Goal: Information Seeking & Learning: Learn about a topic

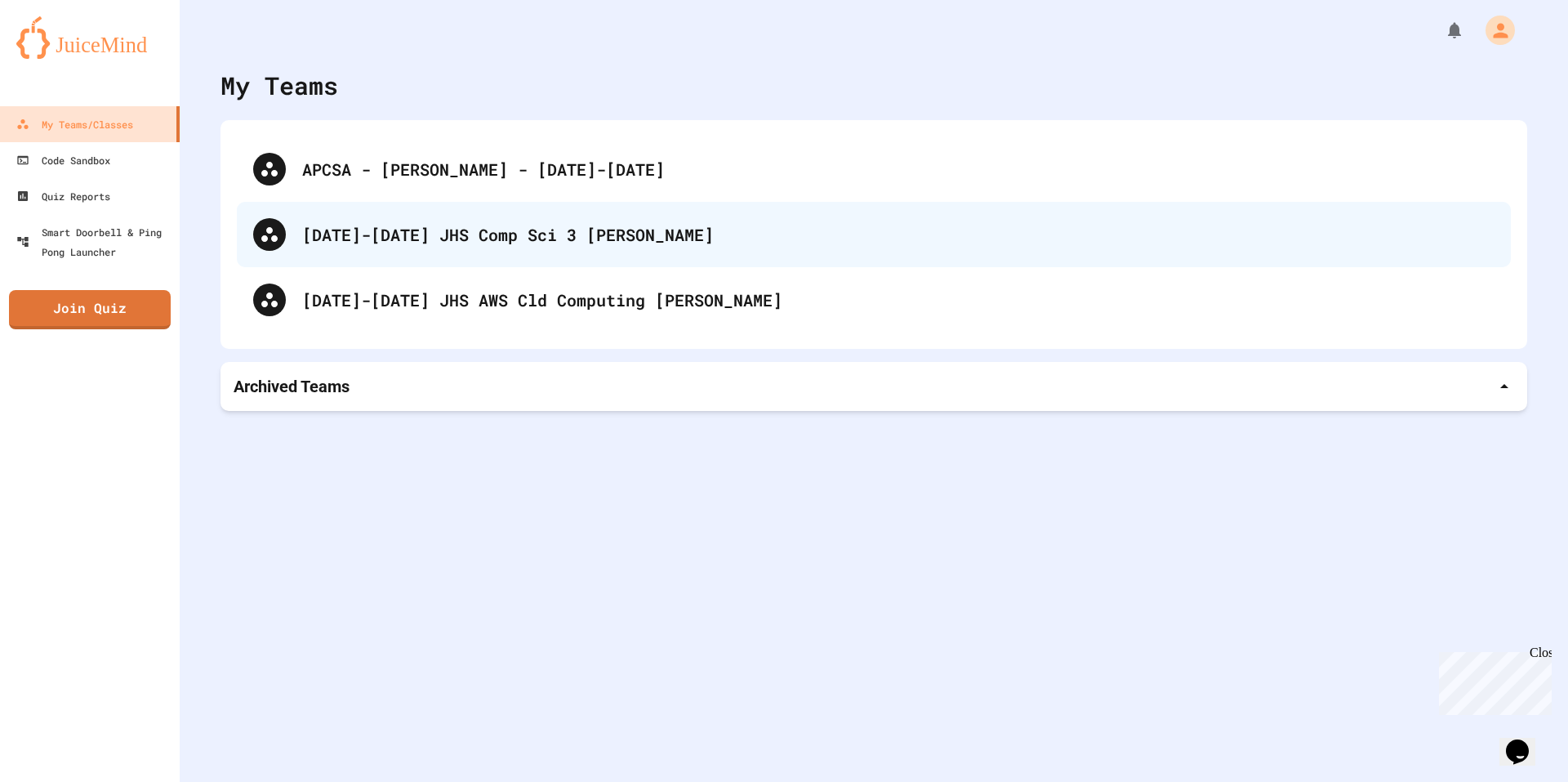
click at [570, 228] on div "[DATE]-[DATE] JHS Comp Sci 3 [PERSON_NAME]" at bounding box center [898, 235] width 1192 height 25
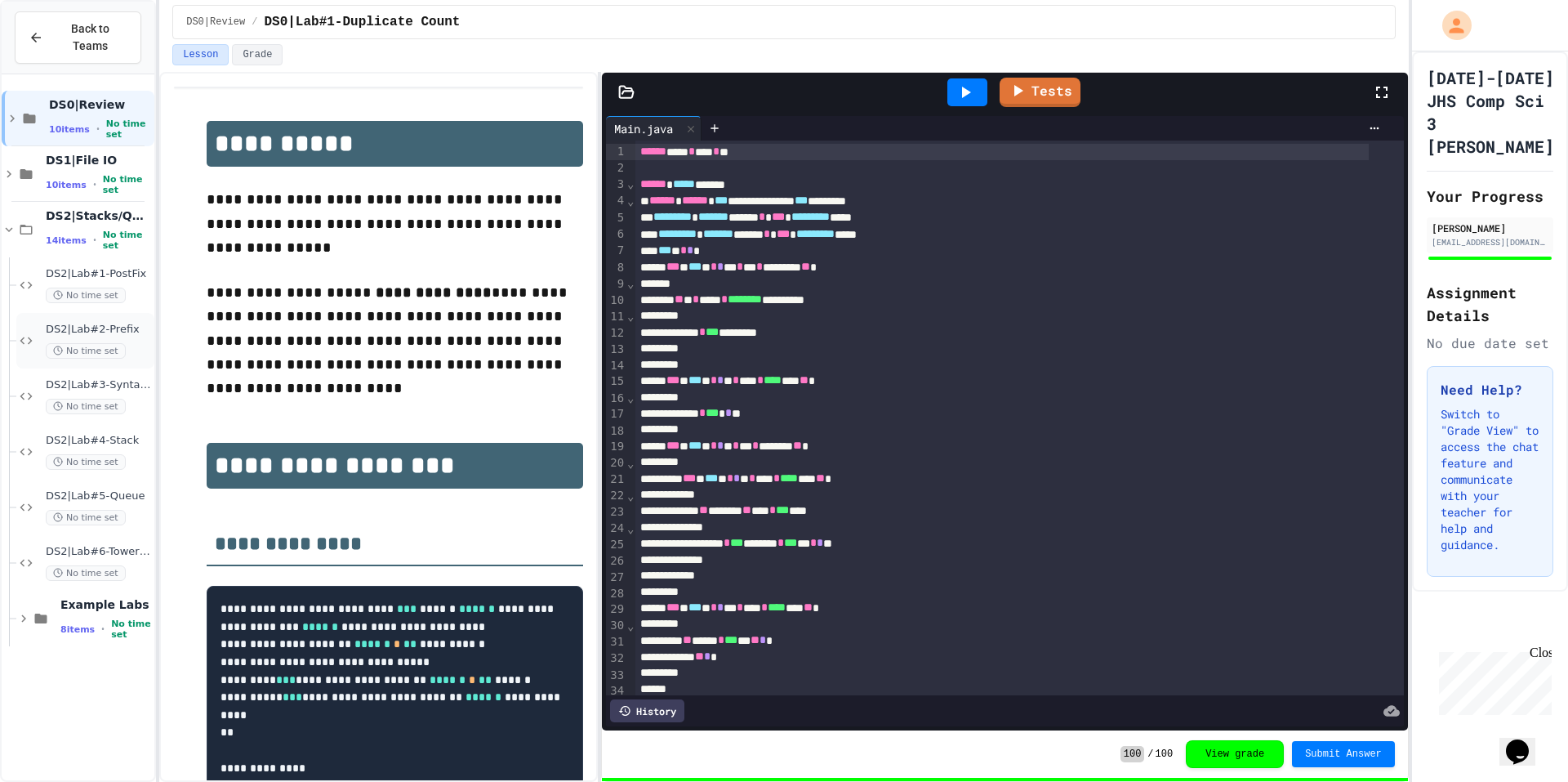
click at [97, 313] on div "DS2|Lab#2-Prefix No time set" at bounding box center [85, 340] width 138 height 56
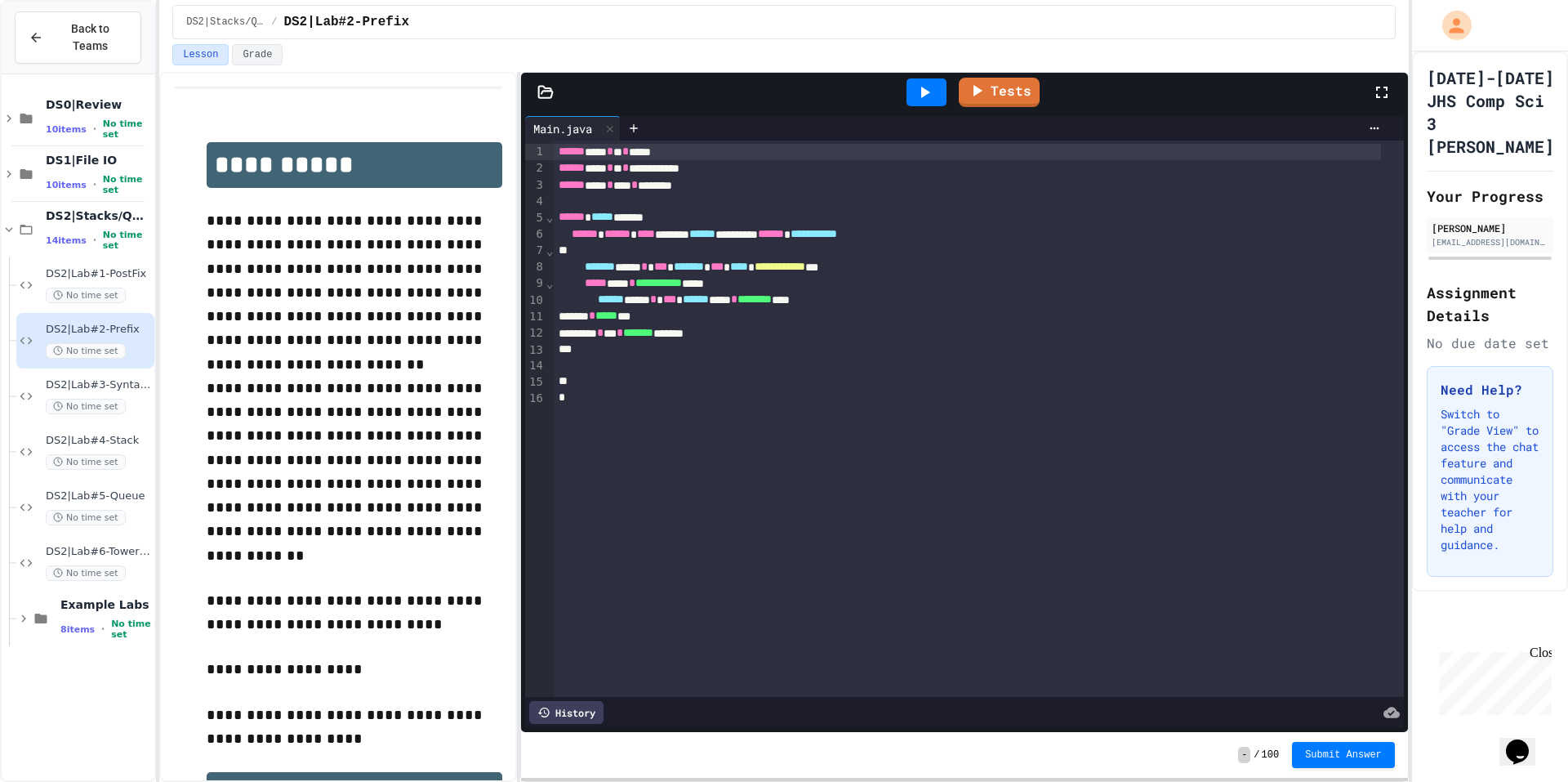
click at [519, 133] on div "**********" at bounding box center [784, 427] width 1250 height 710
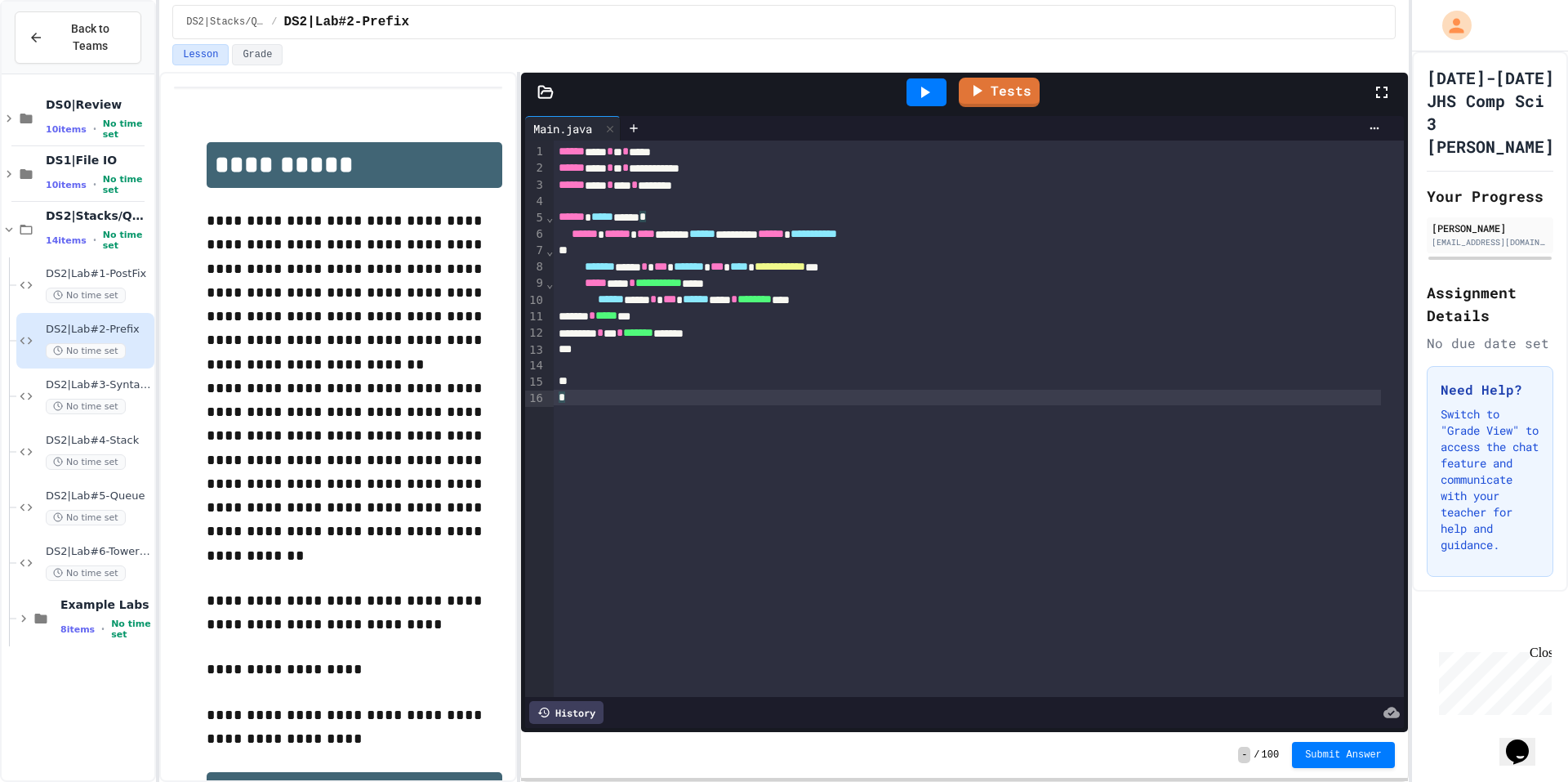
click at [804, 429] on div "**********" at bounding box center [978, 419] width 849 height 557
click at [535, 90] on div at bounding box center [545, 92] width 49 height 16
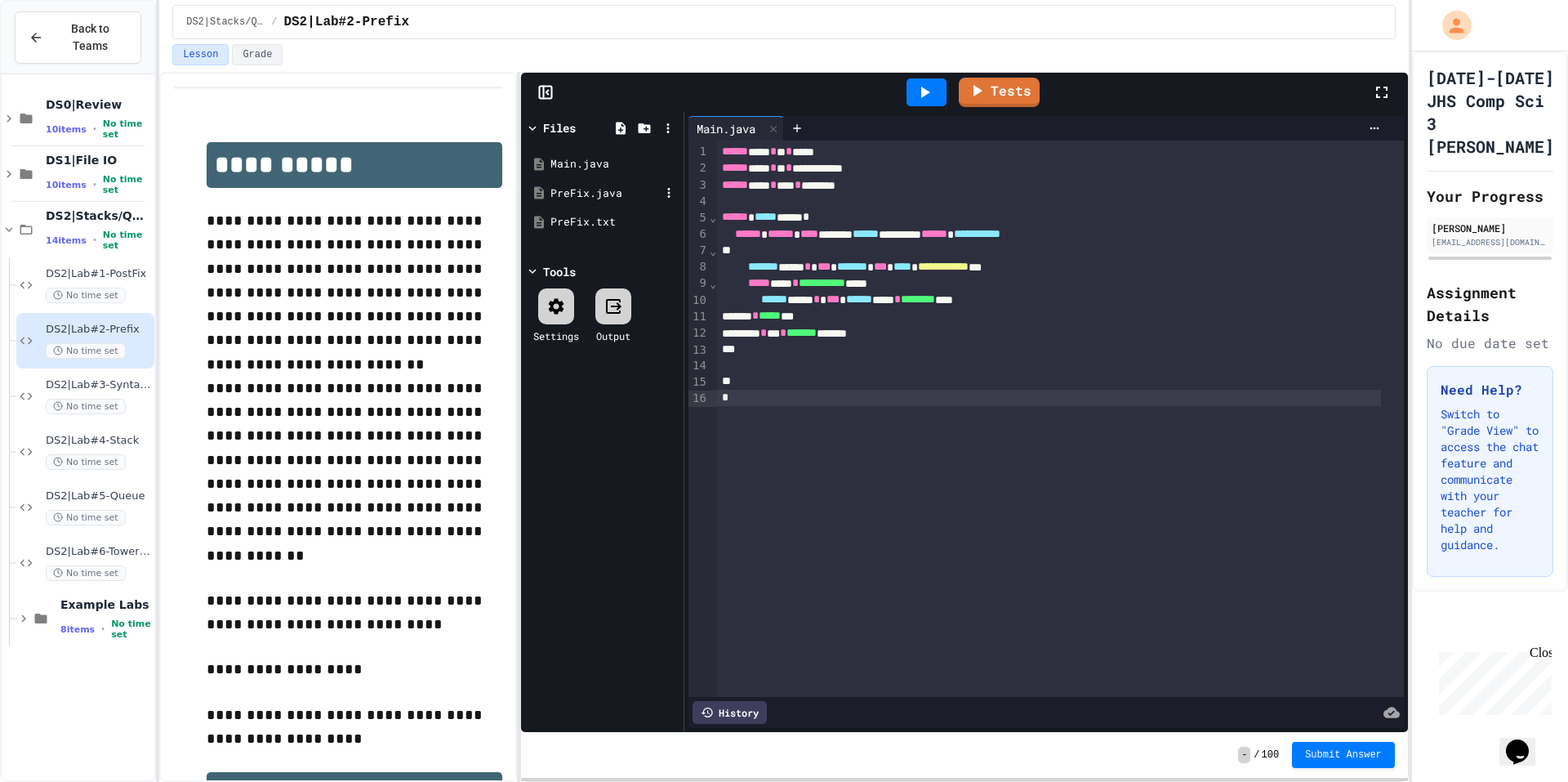
click at [585, 197] on div "PreFix.java" at bounding box center [606, 193] width 109 height 16
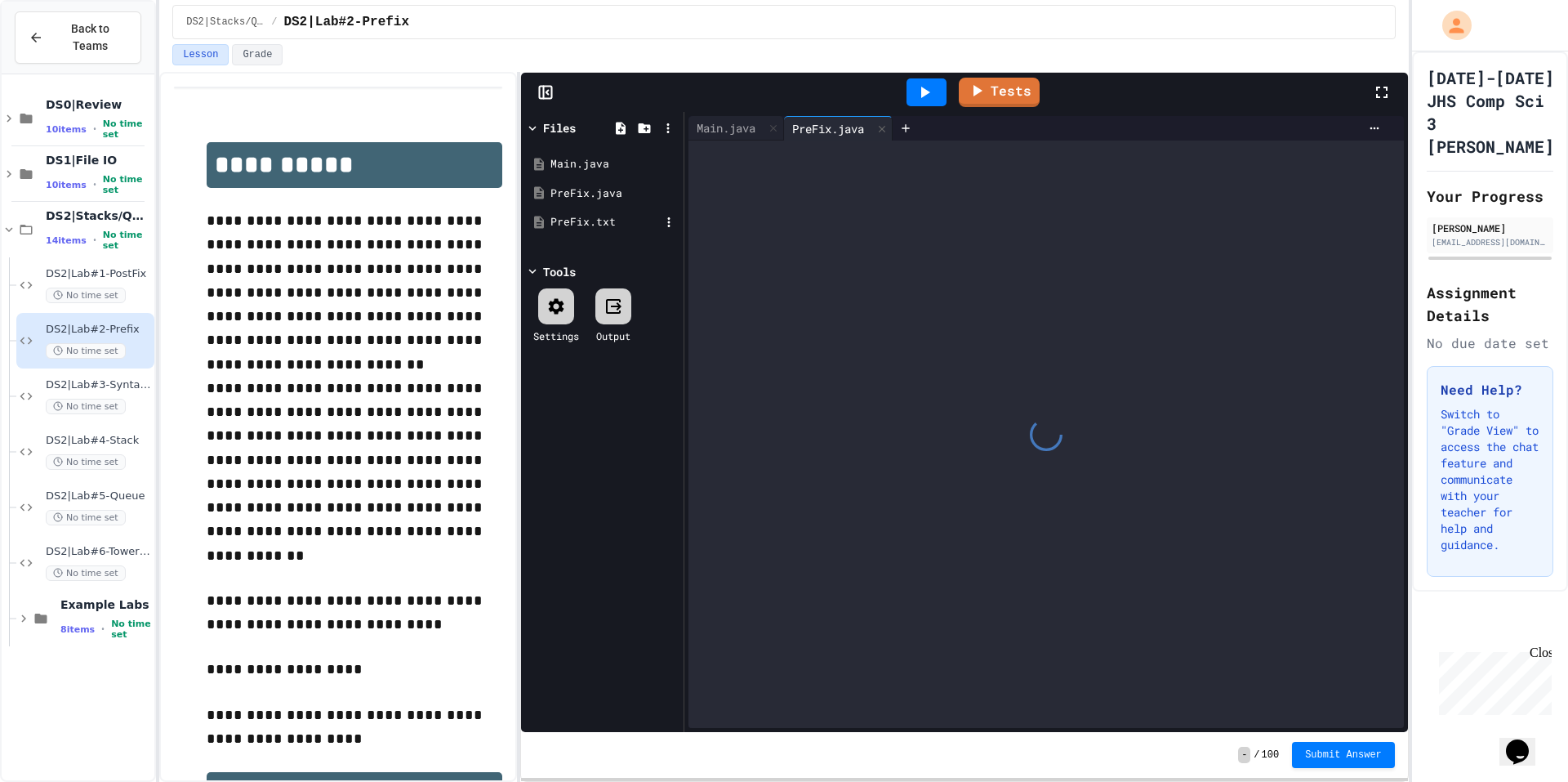
click at [588, 215] on div "PreFix.txt" at bounding box center [606, 223] width 109 height 16
click at [541, 90] on icon at bounding box center [545, 92] width 16 height 16
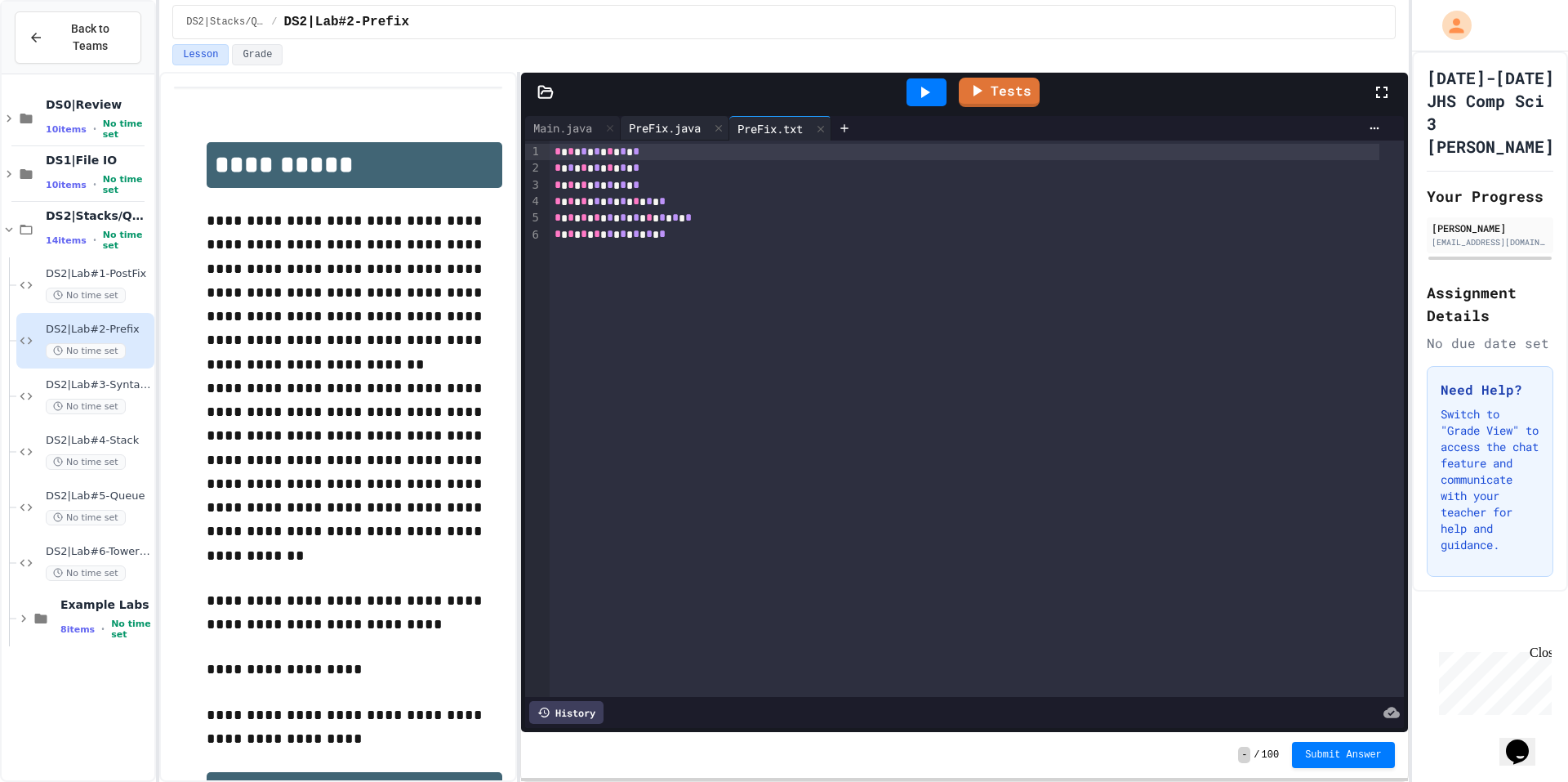
click at [673, 130] on div "PreFix.java" at bounding box center [665, 128] width 88 height 17
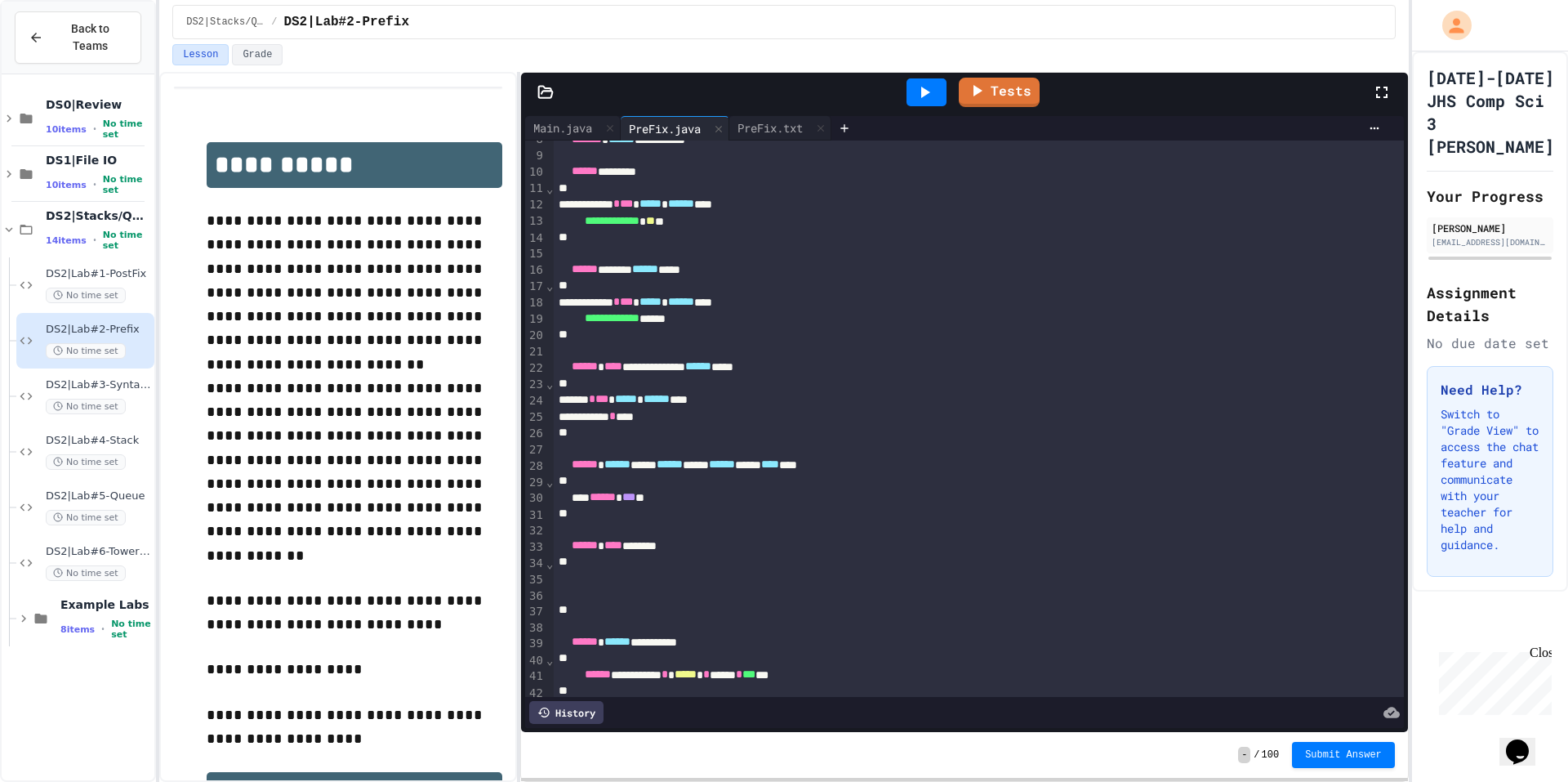
scroll to position [176, 0]
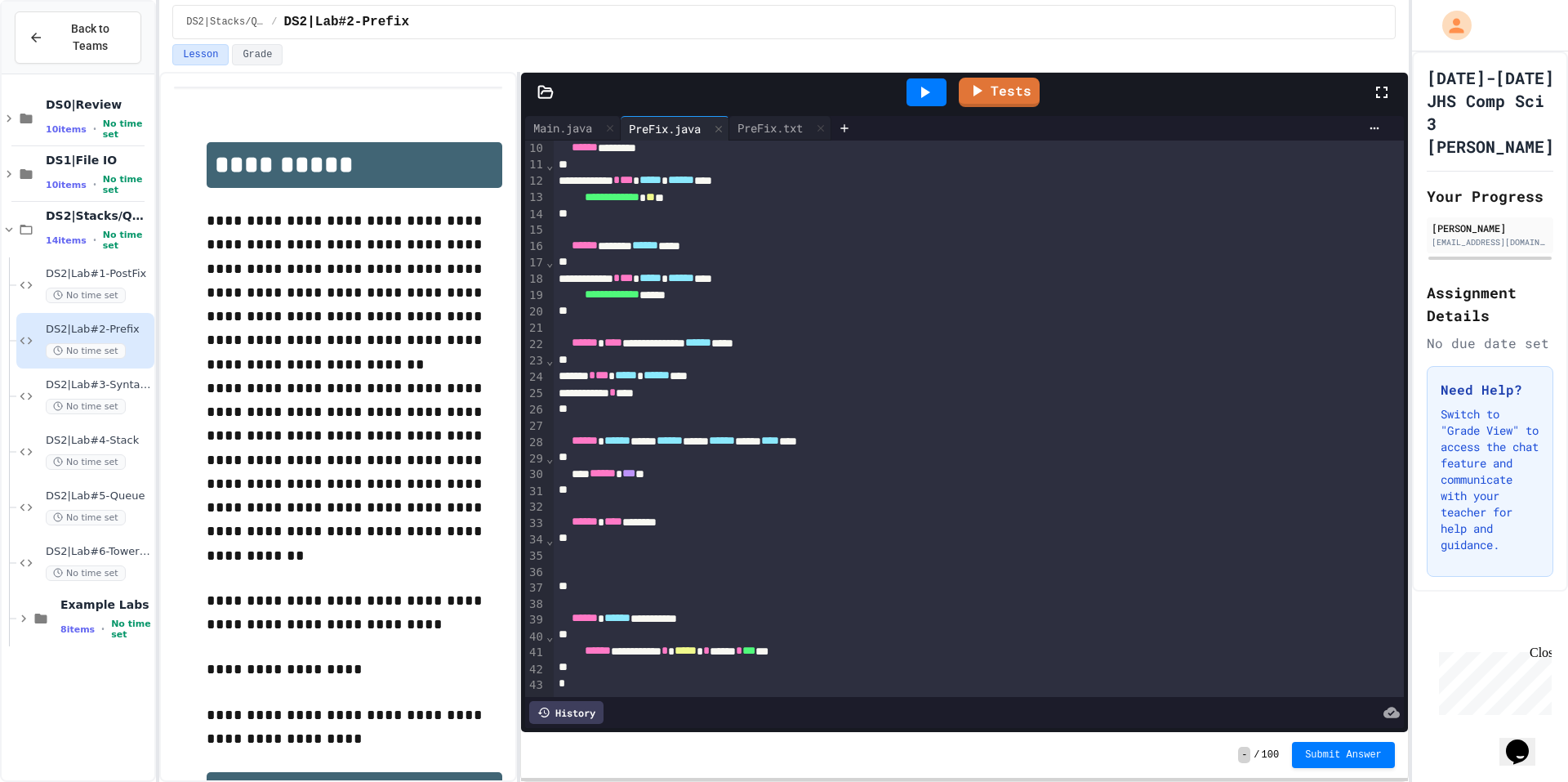
click at [753, 547] on div at bounding box center [961, 555] width 815 height 16
click at [999, 660] on div "*" at bounding box center [961, 668] width 815 height 16
